Goal: Navigation & Orientation: Find specific page/section

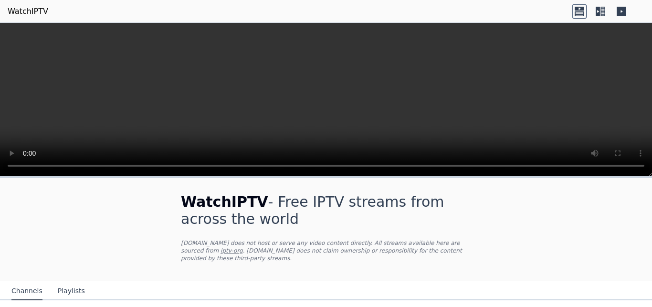
scroll to position [120, 0]
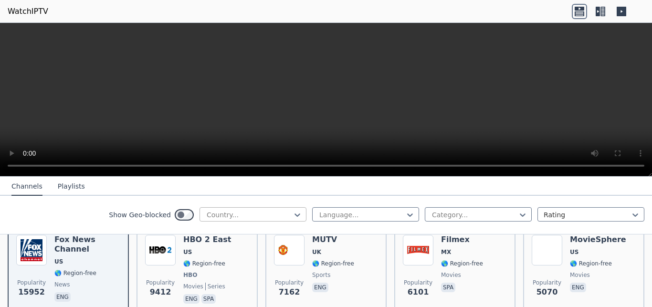
click at [270, 217] on div at bounding box center [249, 215] width 87 height 10
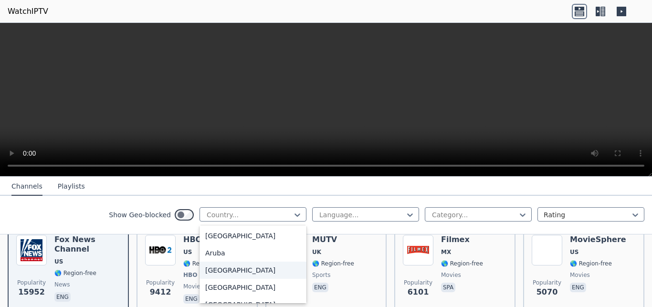
scroll to position [180, 0]
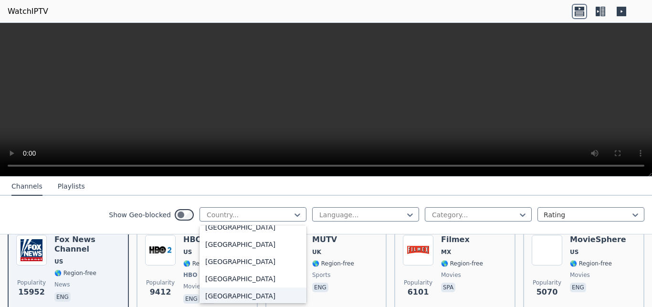
click at [231, 293] on div "[GEOGRAPHIC_DATA]" at bounding box center [252, 295] width 107 height 17
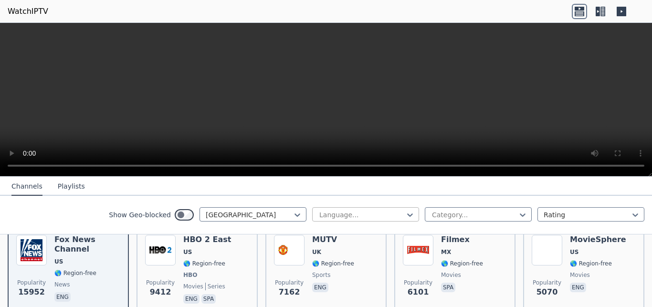
click at [349, 213] on div at bounding box center [361, 215] width 87 height 10
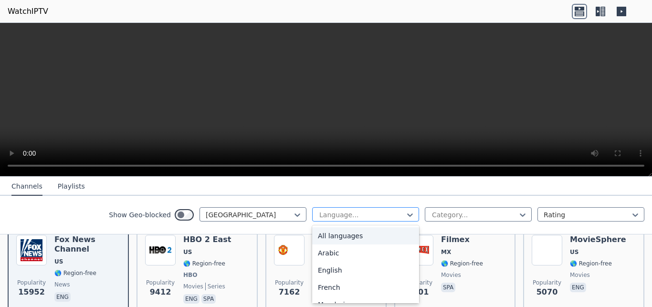
click at [349, 214] on div at bounding box center [361, 215] width 87 height 10
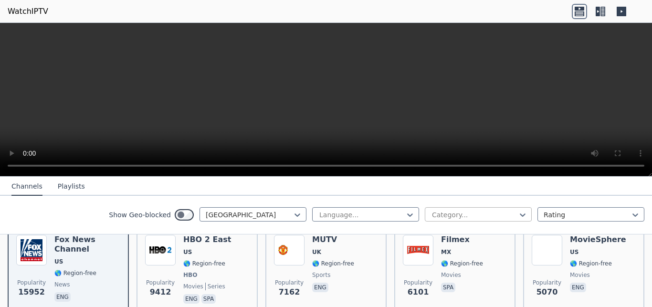
click at [466, 213] on div at bounding box center [474, 215] width 87 height 10
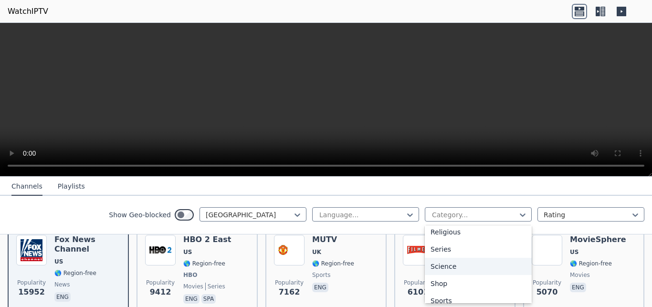
scroll to position [361, 0]
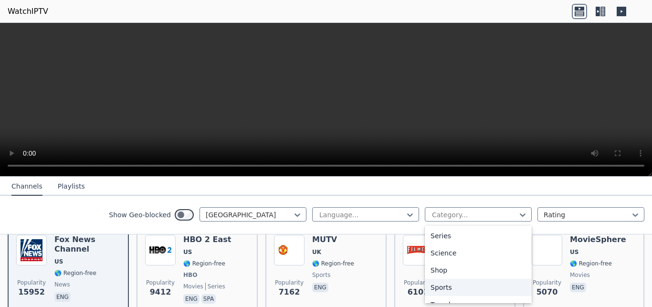
click at [446, 288] on div "Sports" at bounding box center [478, 287] width 107 height 17
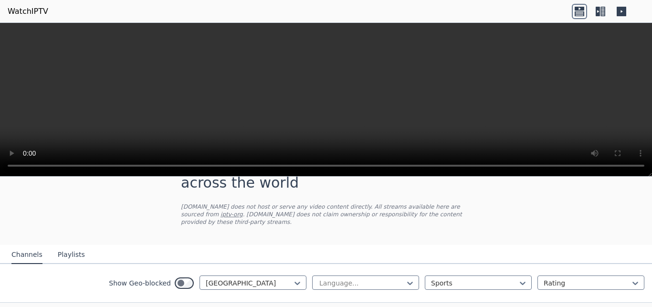
scroll to position [60, 0]
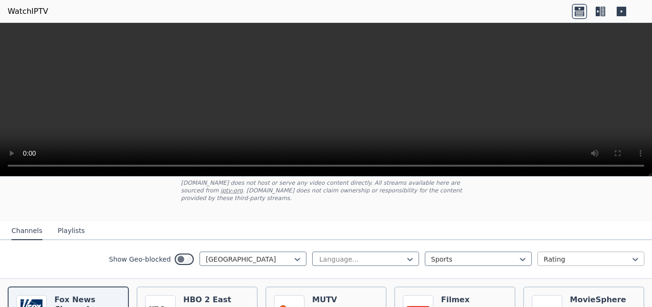
click at [594, 254] on div at bounding box center [586, 259] width 87 height 10
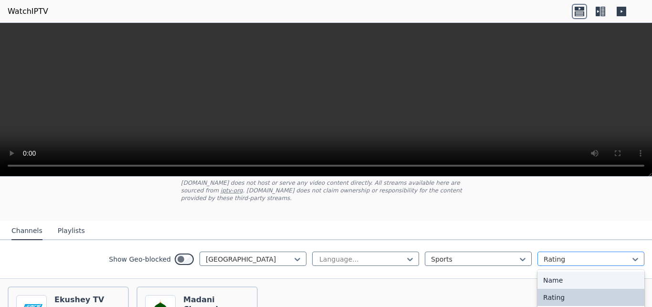
click at [585, 254] on div at bounding box center [586, 259] width 87 height 10
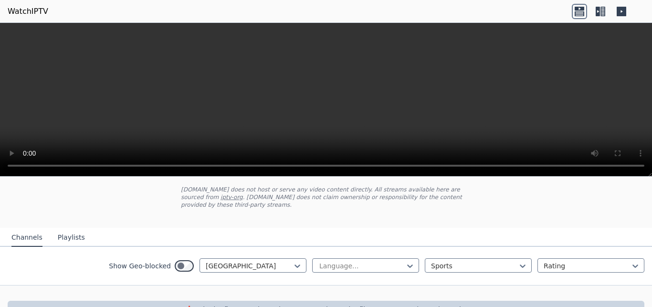
scroll to position [72, 0]
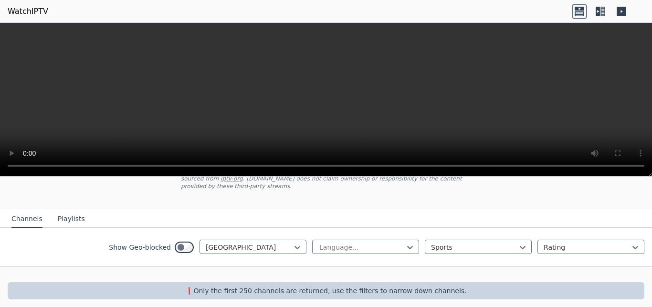
click at [74, 210] on button "Playlists" at bounding box center [71, 219] width 27 height 18
